Goal: Task Accomplishment & Management: Manage account settings

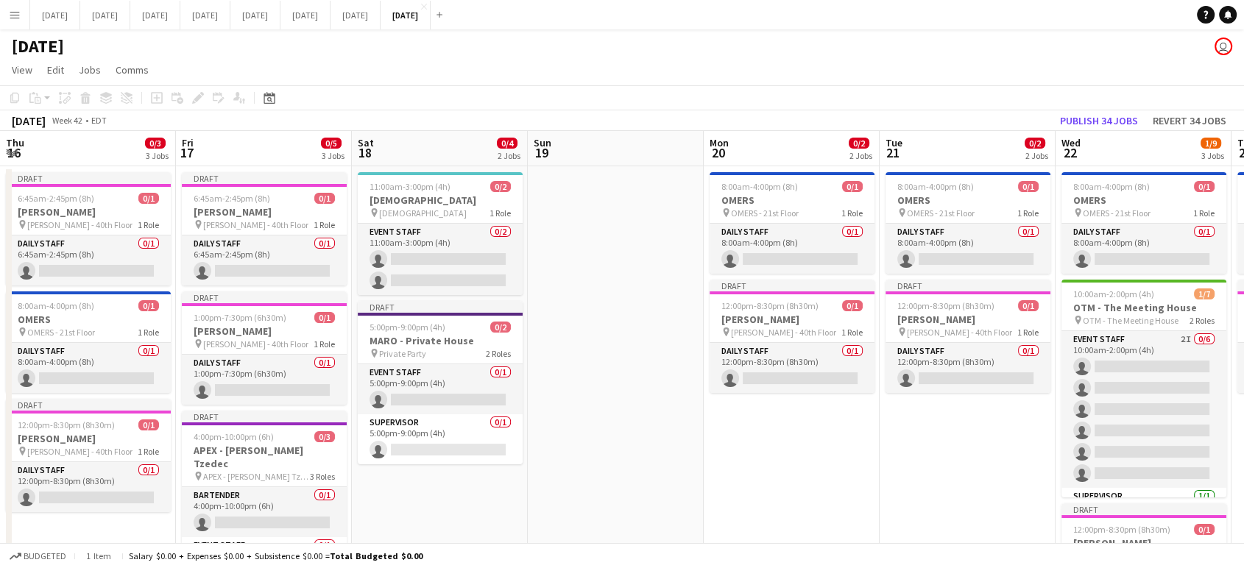
scroll to position [0, 609]
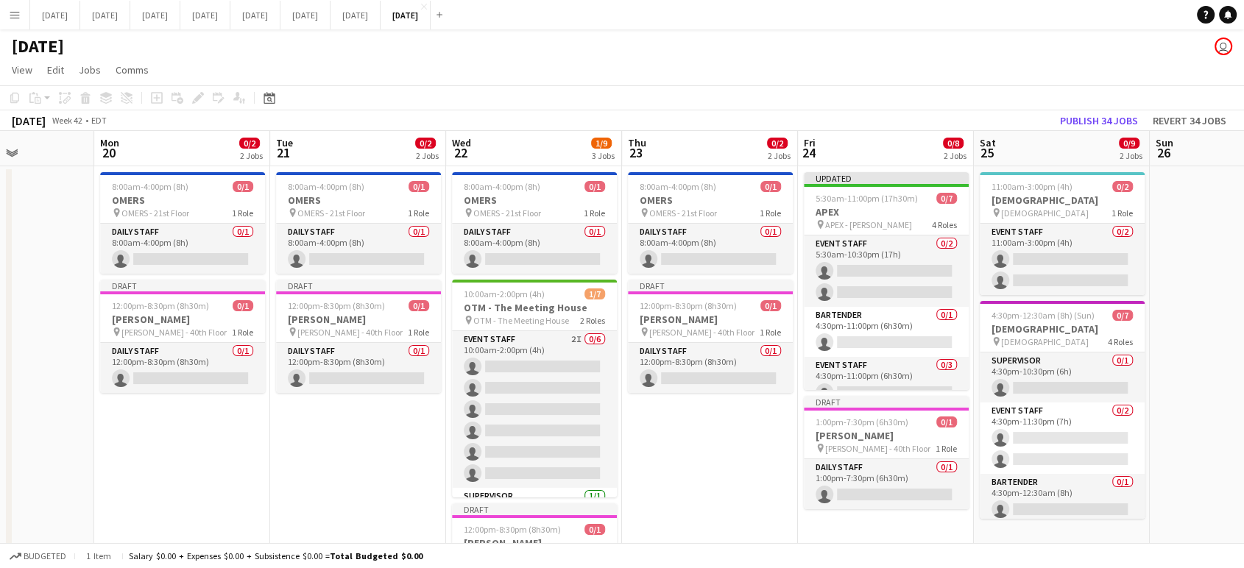
click at [21, 7] on button "Menu" at bounding box center [14, 14] width 29 height 29
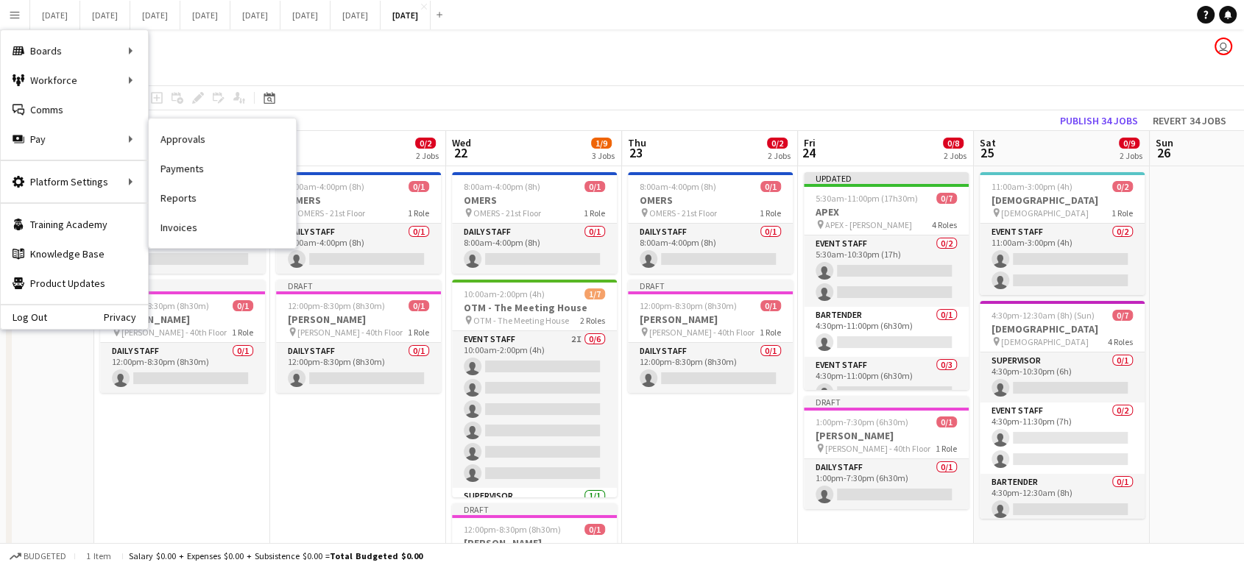
click at [202, 169] on link "Payments" at bounding box center [222, 168] width 147 height 29
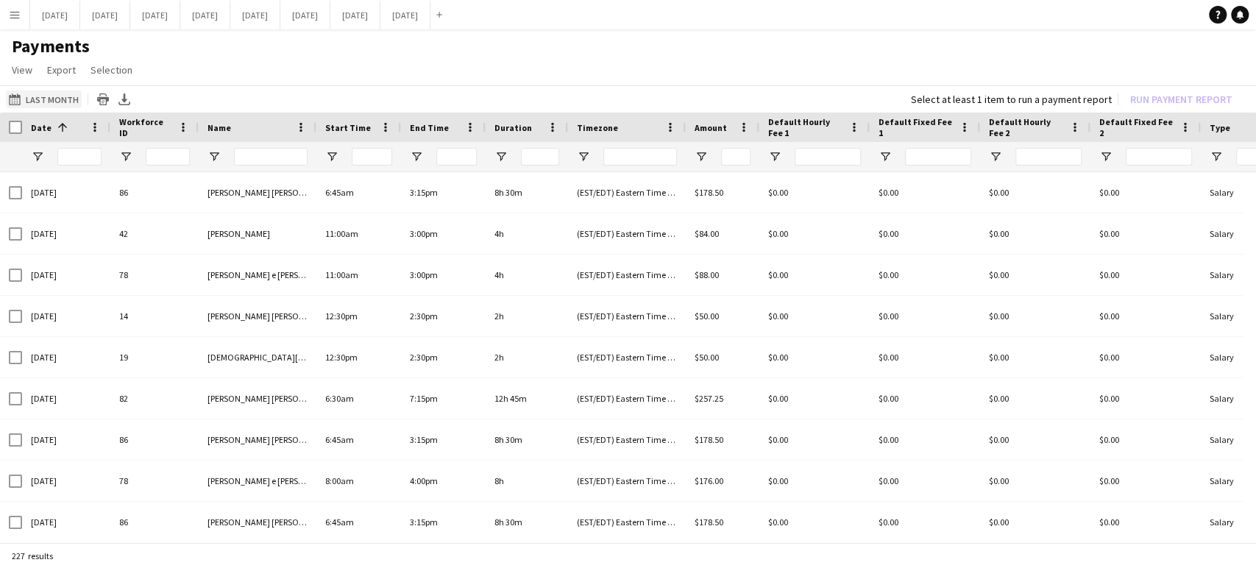
click at [64, 99] on button "Last Month Last Month" at bounding box center [44, 100] width 76 height 18
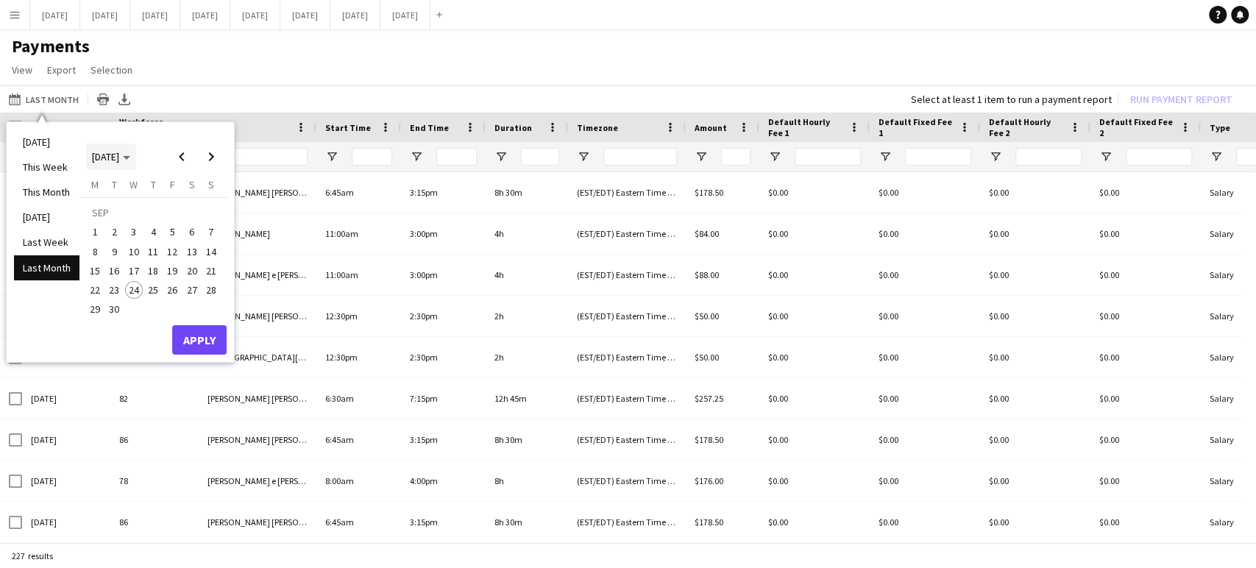
click at [130, 152] on span "[DATE]" at bounding box center [111, 156] width 38 height 13
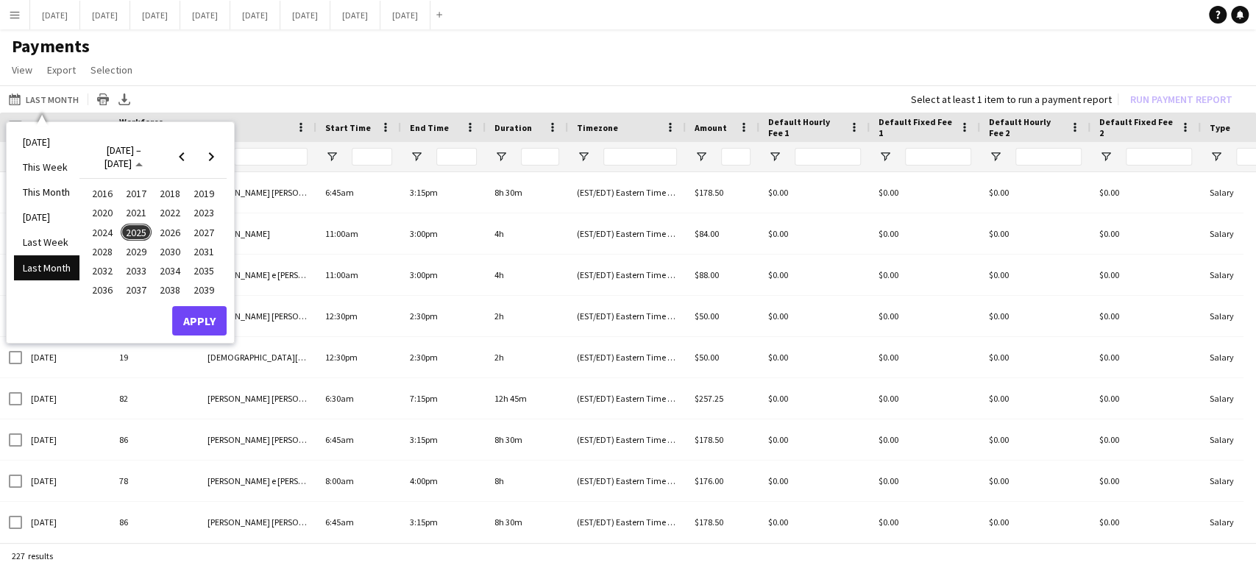
click at [146, 231] on span "2025" at bounding box center [136, 233] width 30 height 18
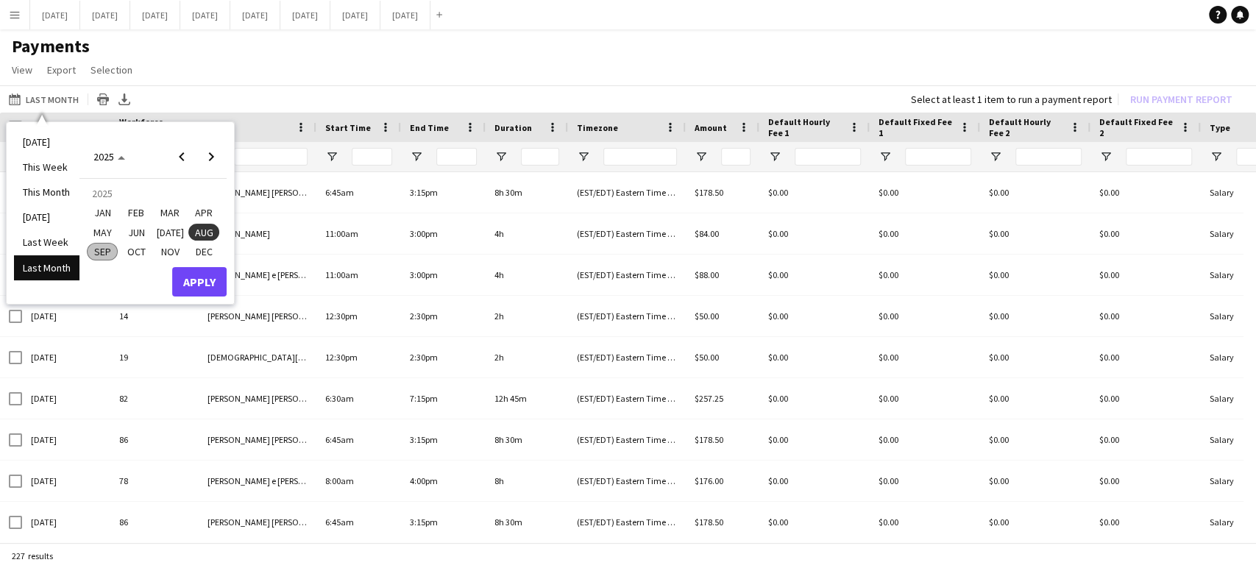
click at [209, 230] on span "AUG" at bounding box center [203, 233] width 30 height 18
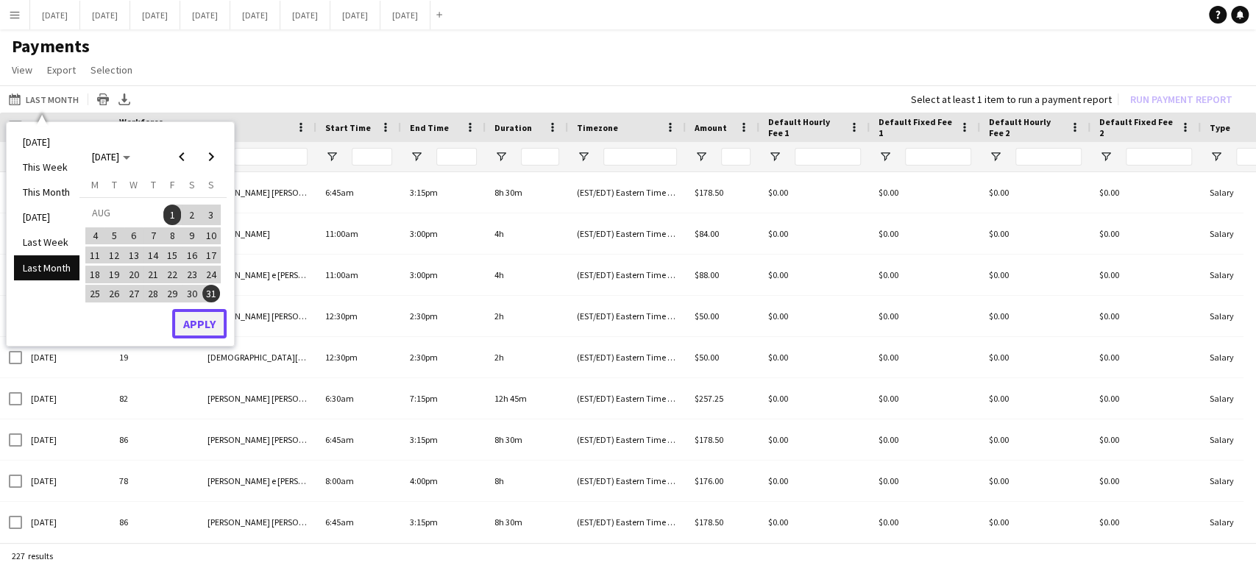
click at [197, 324] on button "Apply" at bounding box center [199, 323] width 54 height 29
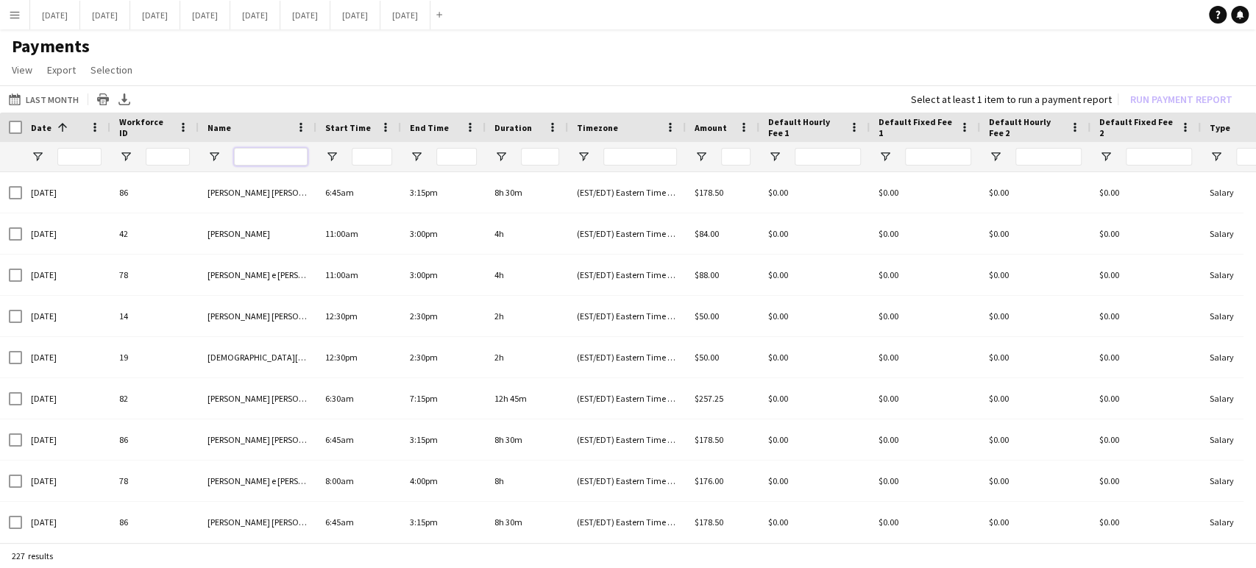
click at [265, 155] on input "Name Filter Input" at bounding box center [271, 157] width 74 height 18
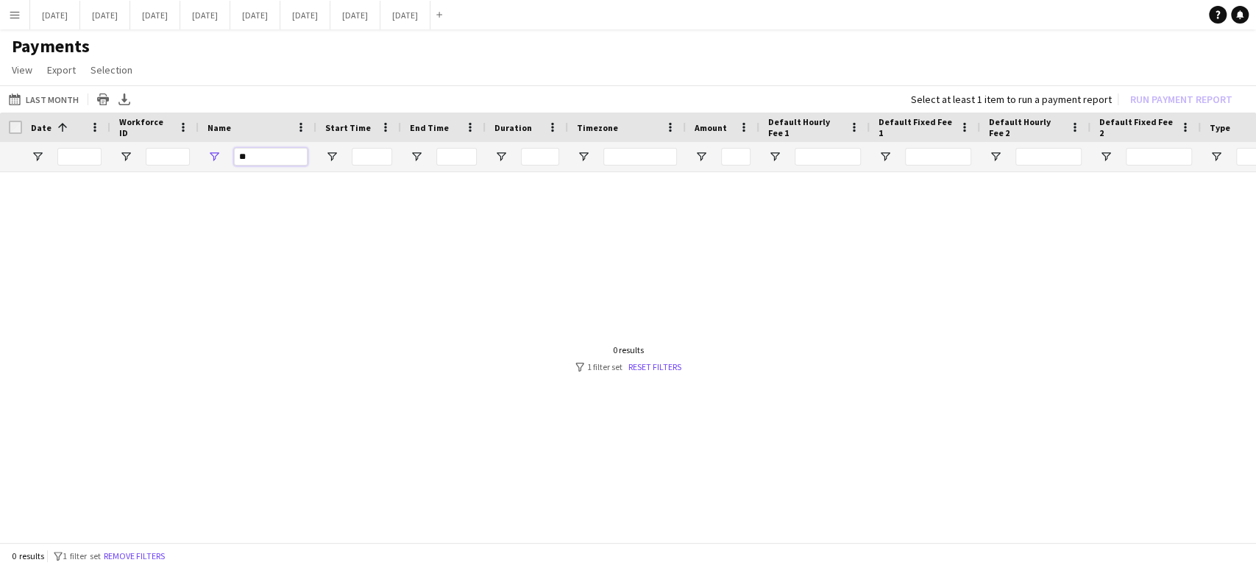
type input "*"
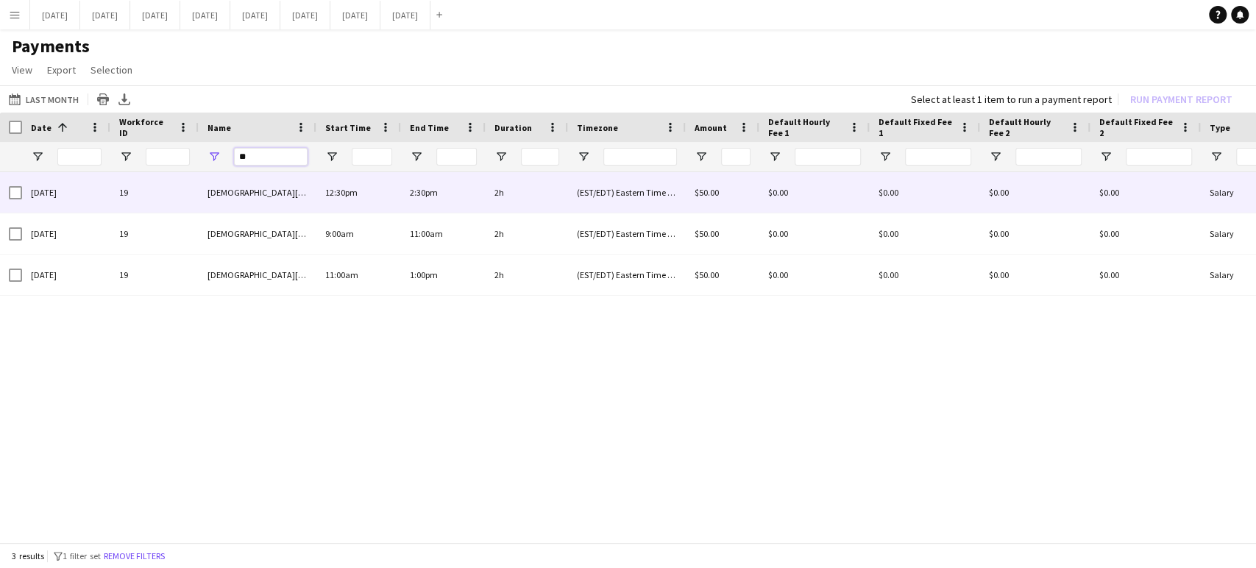
type input "**"
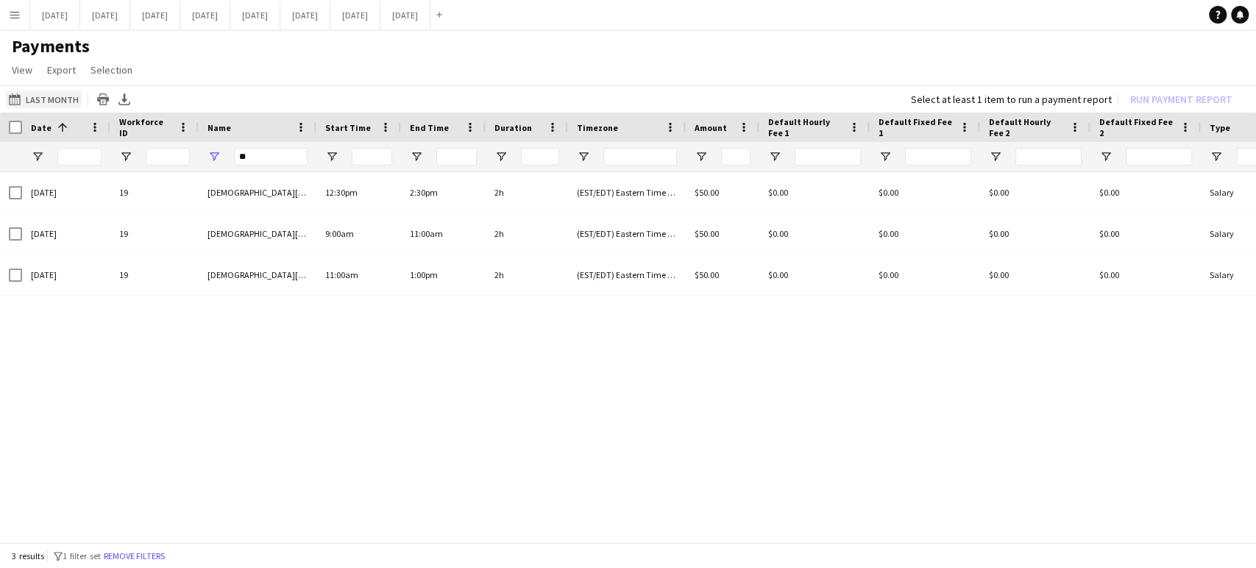
click at [46, 100] on button "Last Month Last Month" at bounding box center [44, 100] width 76 height 18
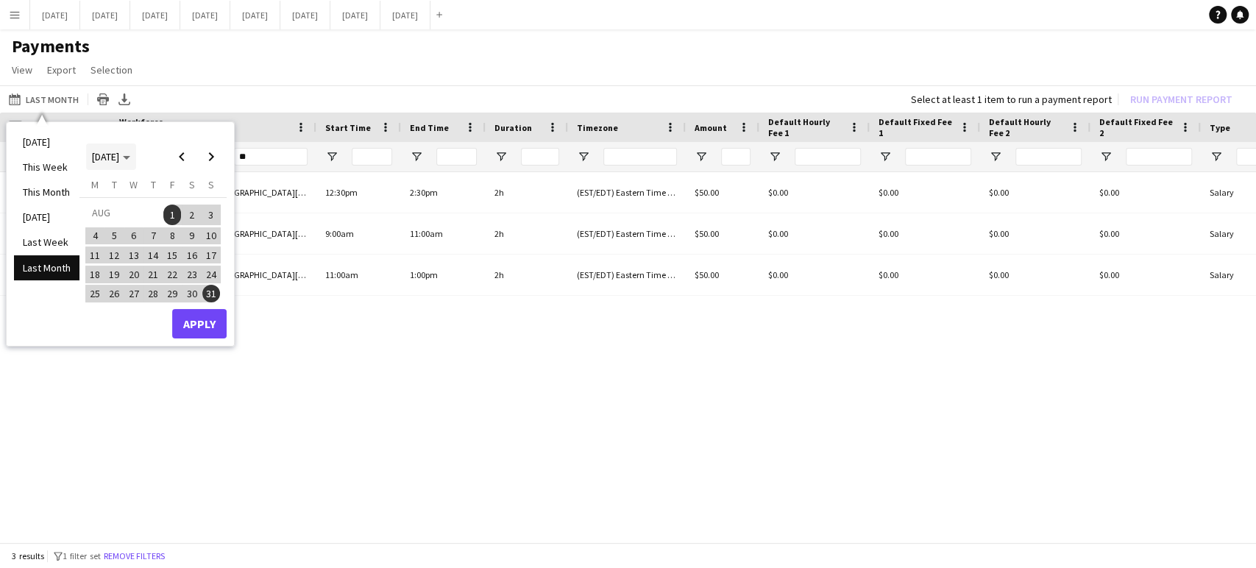
click at [130, 155] on span "[DATE]" at bounding box center [111, 156] width 38 height 13
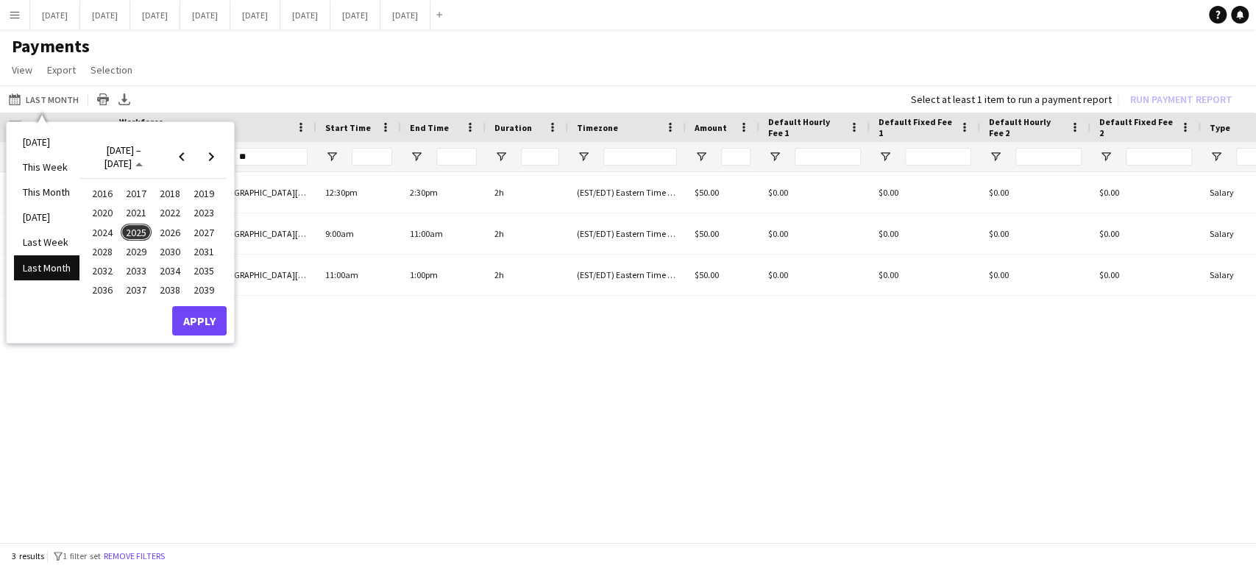
click at [140, 228] on span "2025" at bounding box center [136, 233] width 30 height 18
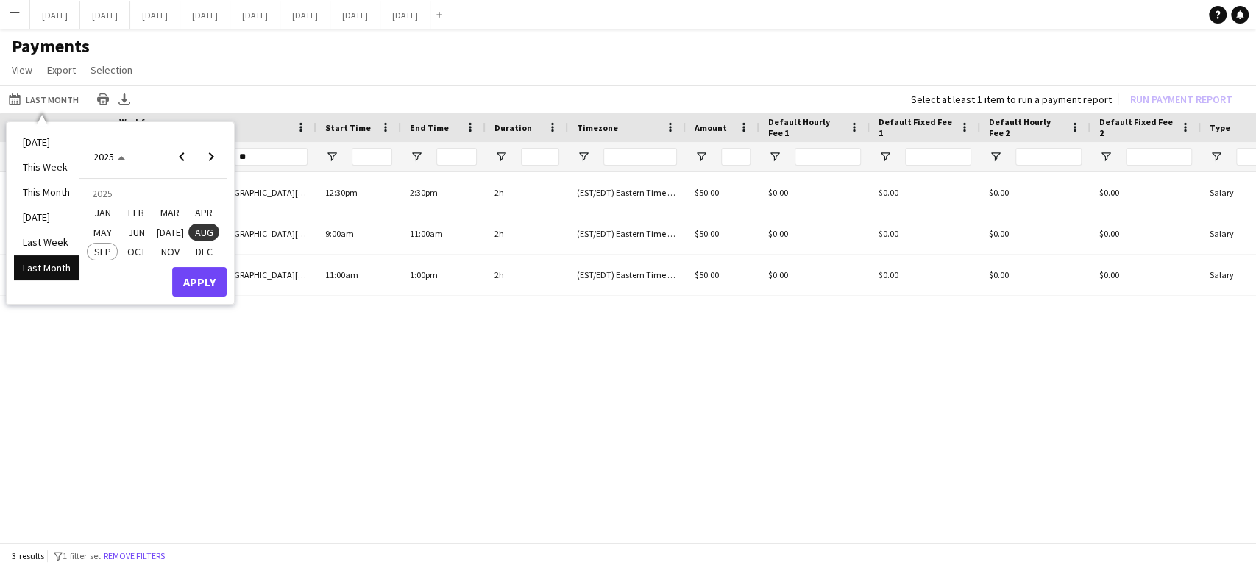
click at [169, 230] on span "[DATE]" at bounding box center [170, 233] width 30 height 18
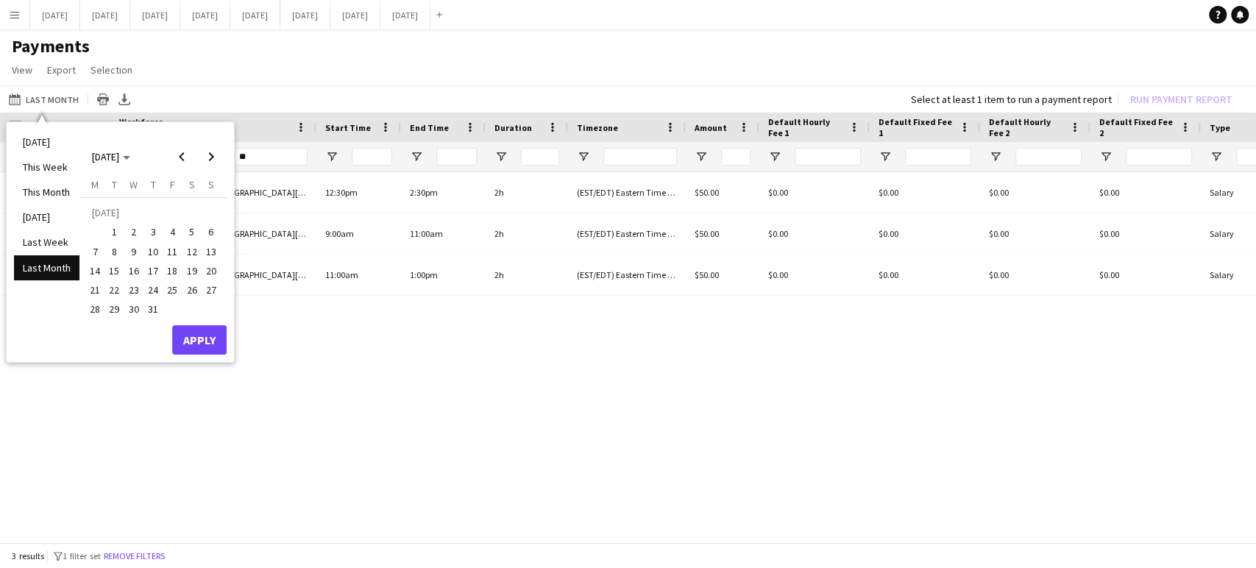
click at [116, 231] on span "1" at bounding box center [115, 233] width 18 height 18
click at [157, 308] on span "31" at bounding box center [153, 310] width 18 height 18
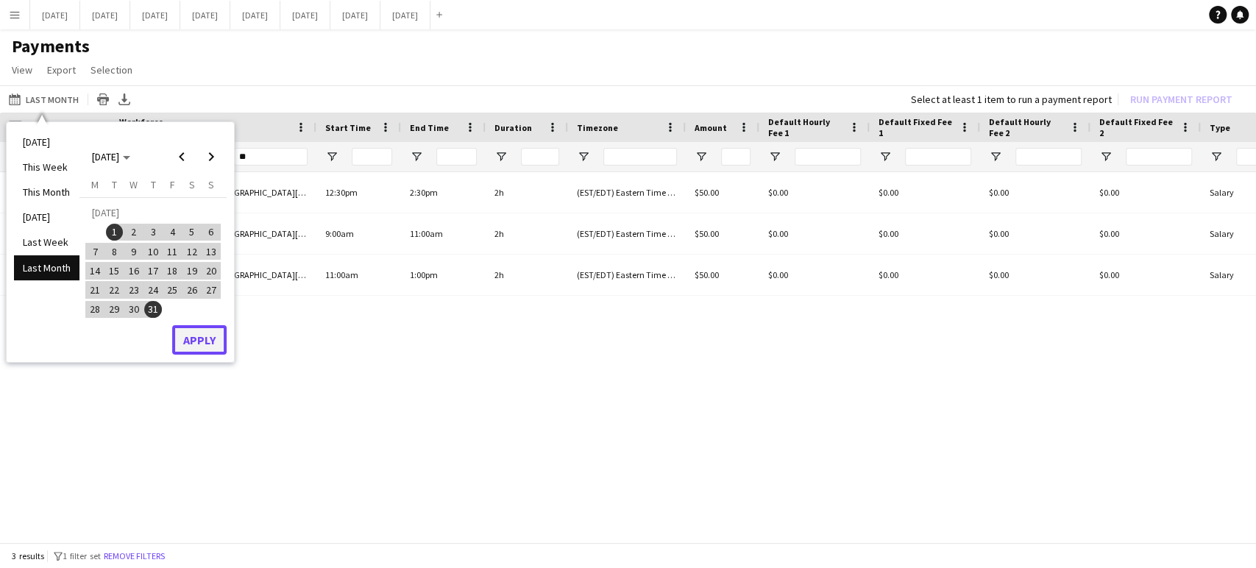
click at [199, 341] on button "Apply" at bounding box center [199, 339] width 54 height 29
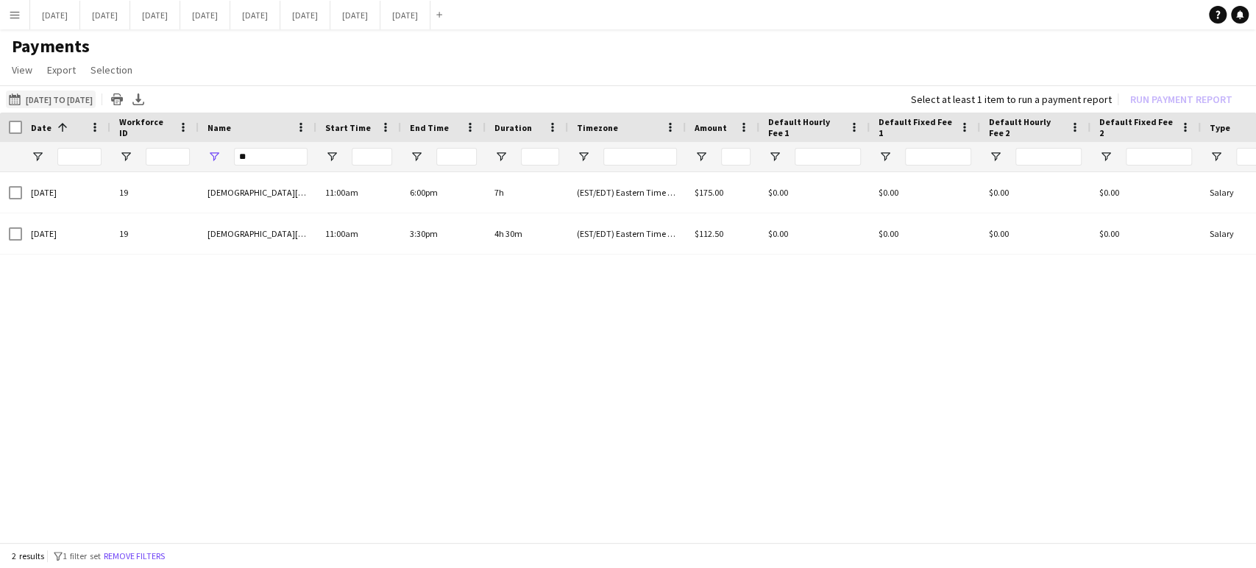
click at [52, 99] on button "Last Month [DATE] to [DATE]" at bounding box center [51, 100] width 90 height 18
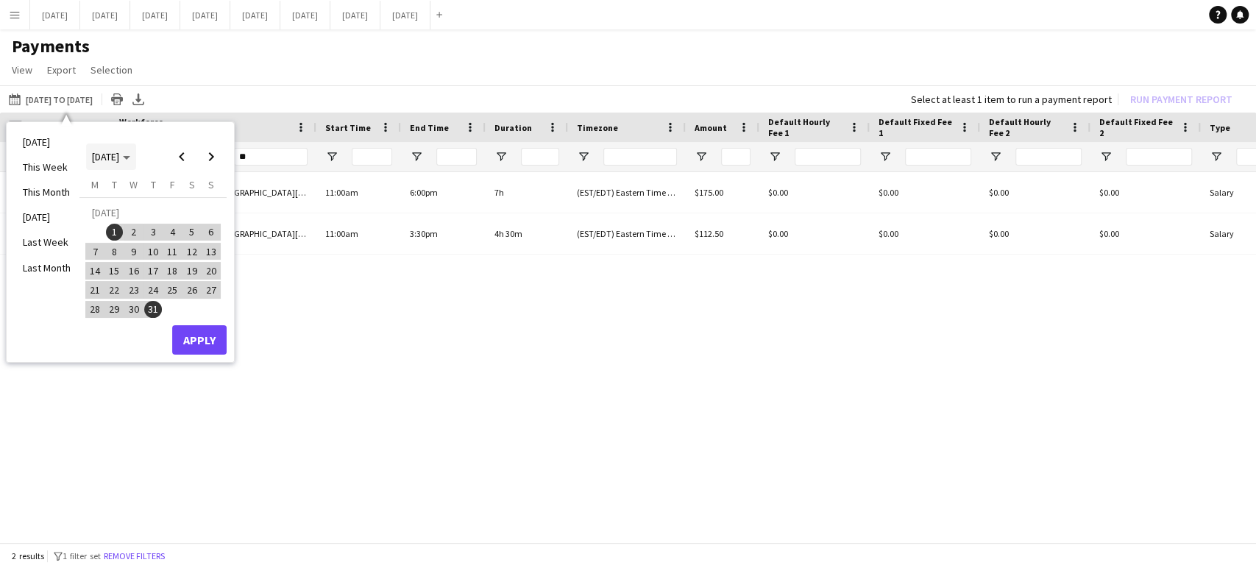
click at [130, 157] on icon "Choose month and year" at bounding box center [126, 158] width 7 height 4
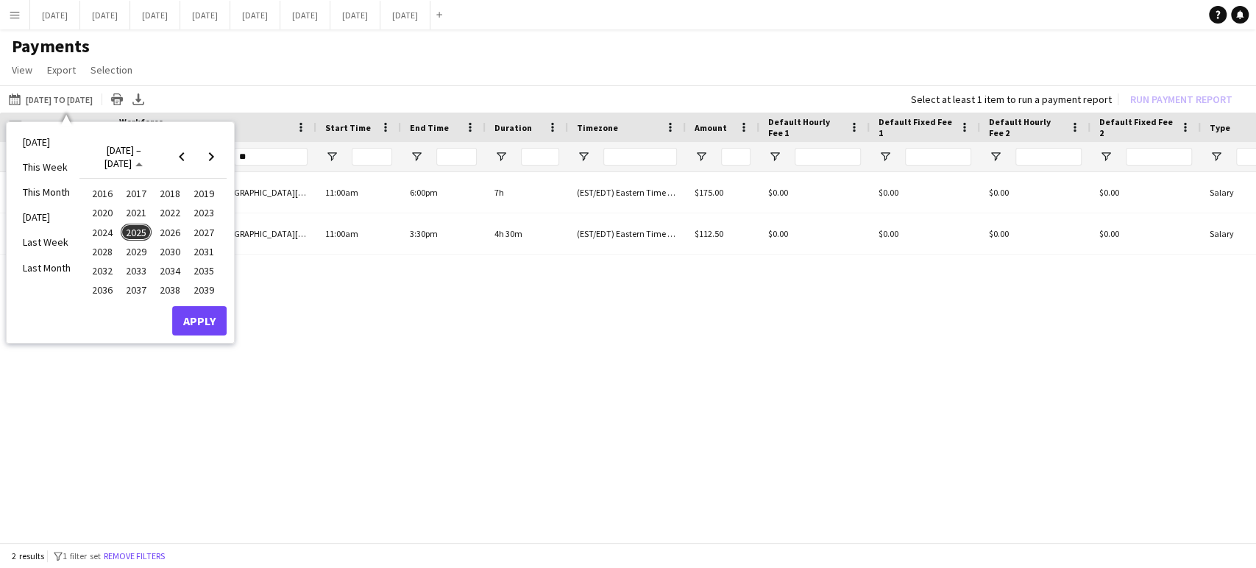
click at [140, 223] on button "2025" at bounding box center [136, 232] width 34 height 19
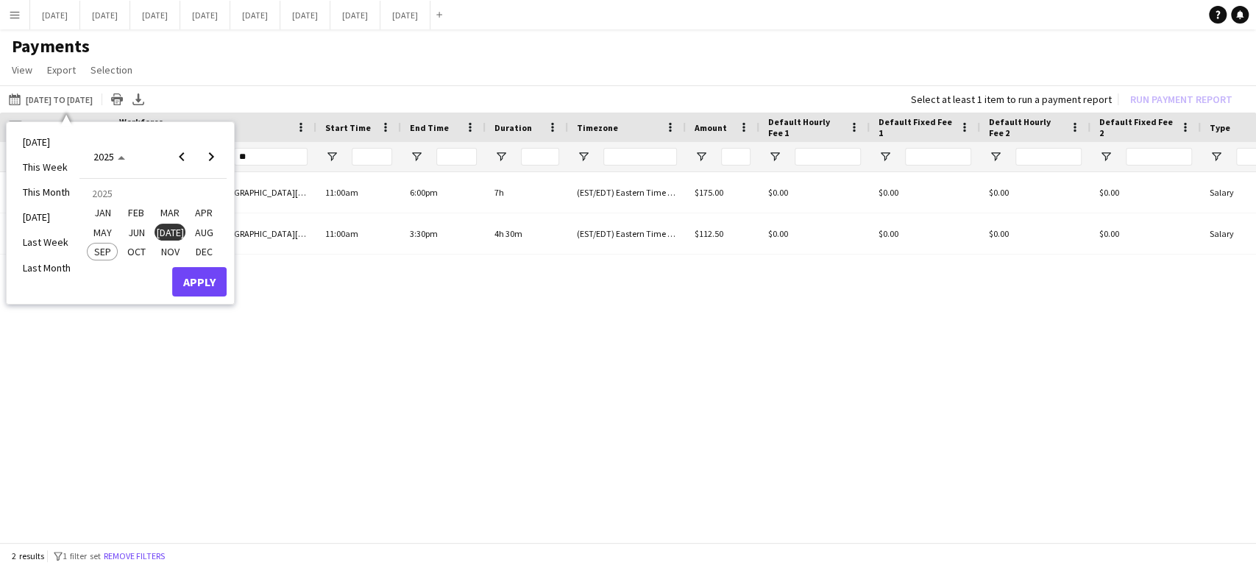
click at [132, 226] on span "JUN" at bounding box center [136, 233] width 30 height 18
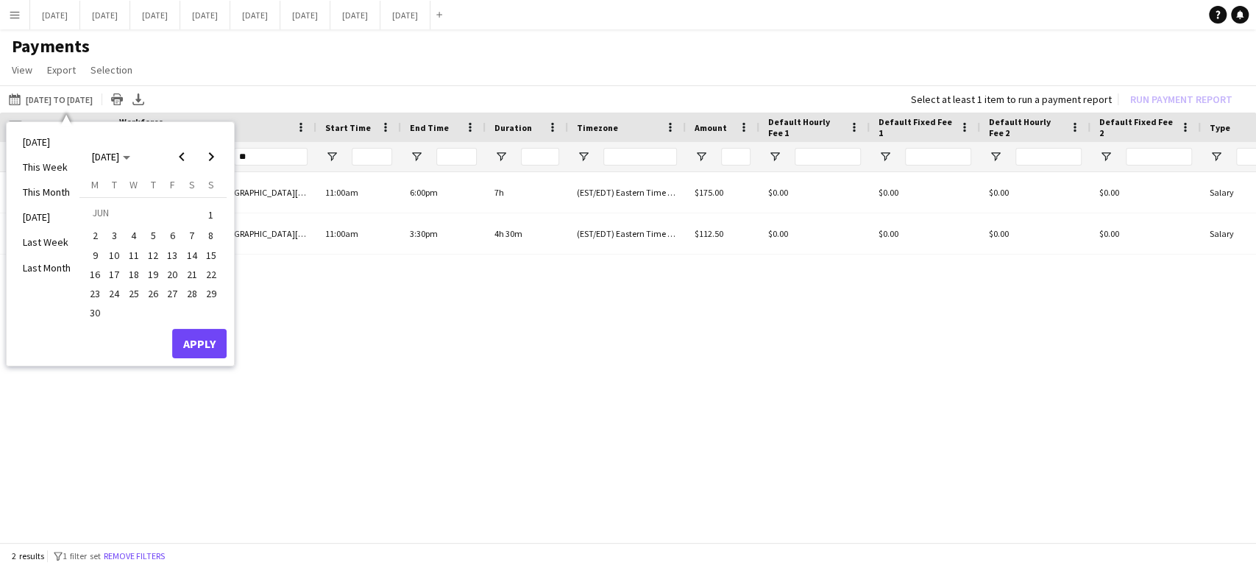
click at [207, 210] on span "1" at bounding box center [211, 215] width 18 height 21
click at [93, 316] on span "30" at bounding box center [95, 314] width 18 height 18
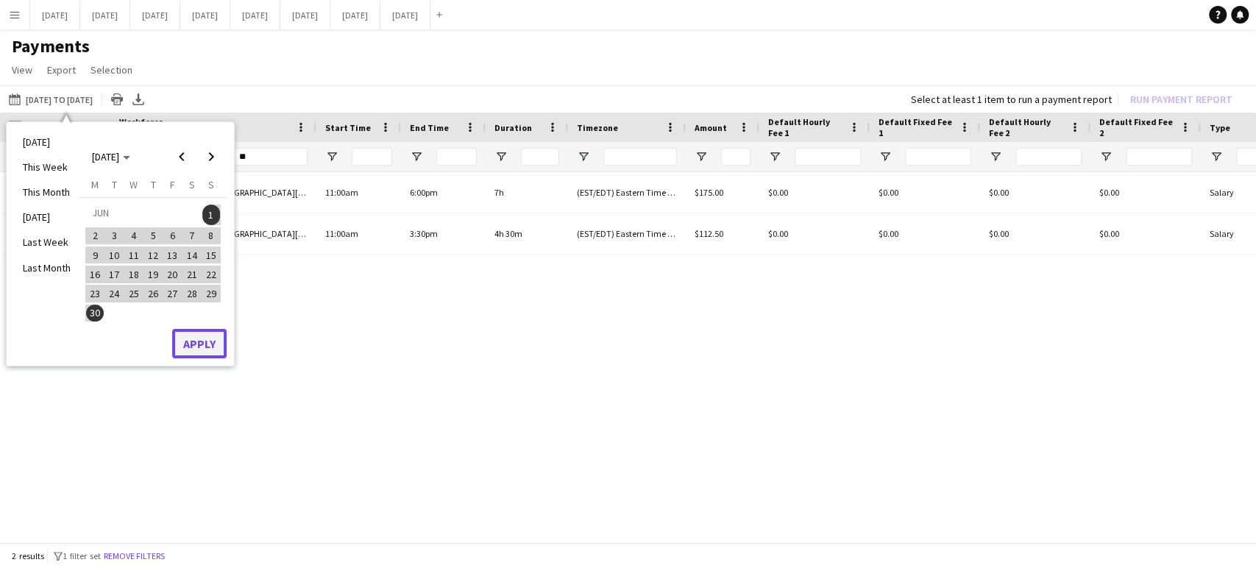
click at [205, 346] on button "Apply" at bounding box center [199, 343] width 54 height 29
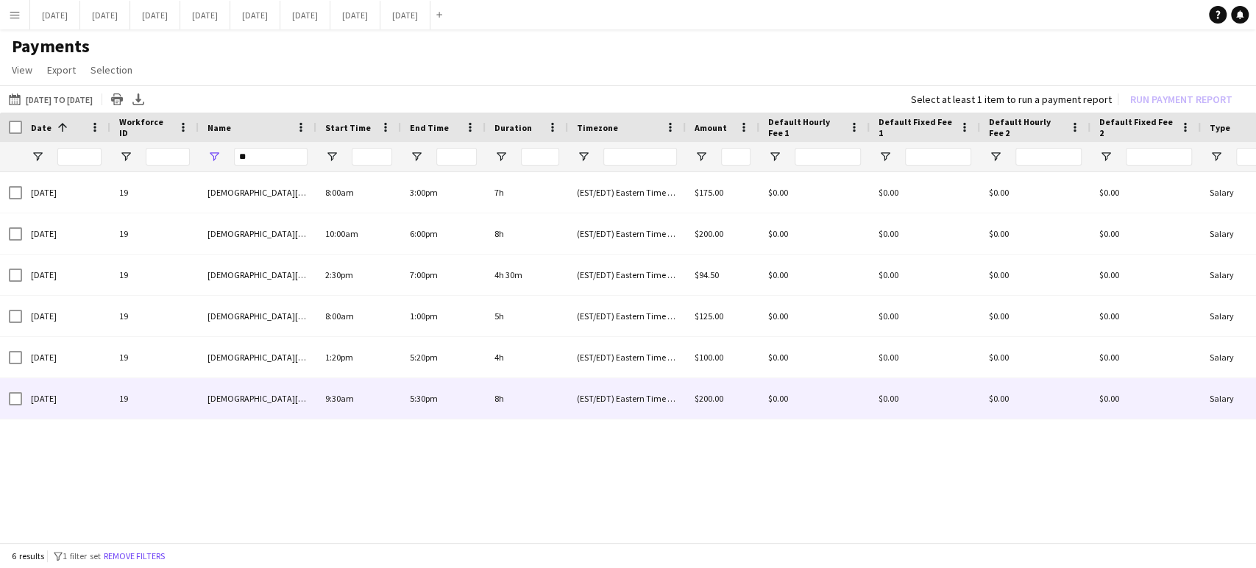
click at [447, 408] on div "5:30pm" at bounding box center [443, 398] width 85 height 40
